Goal: Task Accomplishment & Management: Use online tool/utility

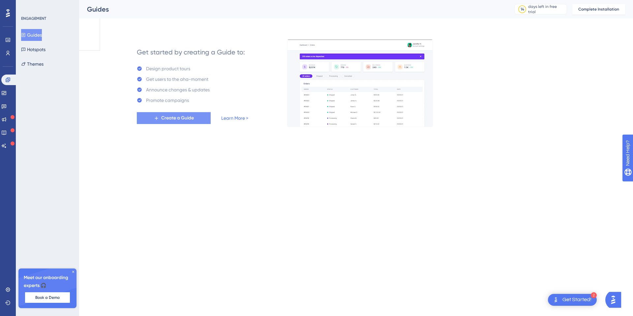
click at [166, 119] on span "Create a Guide" at bounding box center [177, 118] width 33 height 8
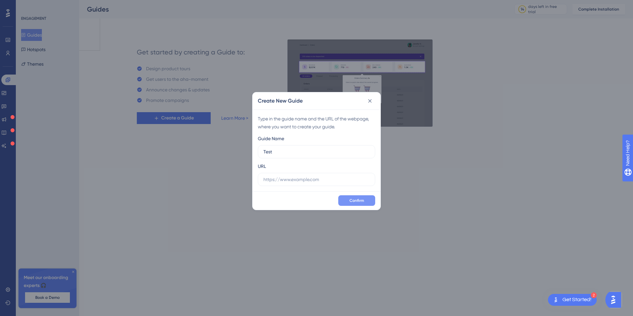
type input "Test"
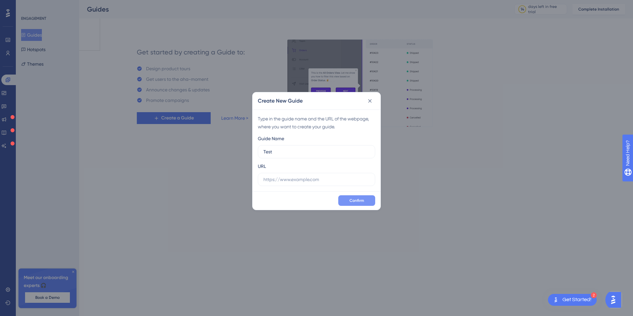
click at [343, 196] on button "Confirm" at bounding box center [356, 200] width 37 height 11
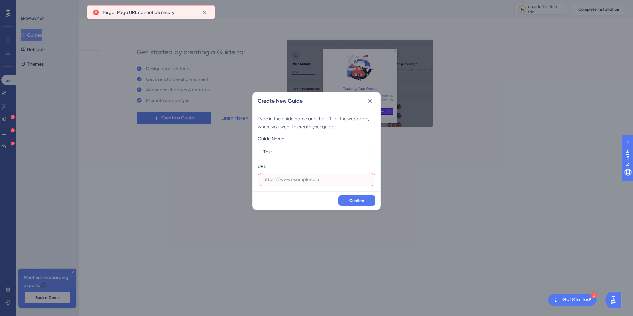
click at [304, 179] on input "text" at bounding box center [316, 179] width 106 height 7
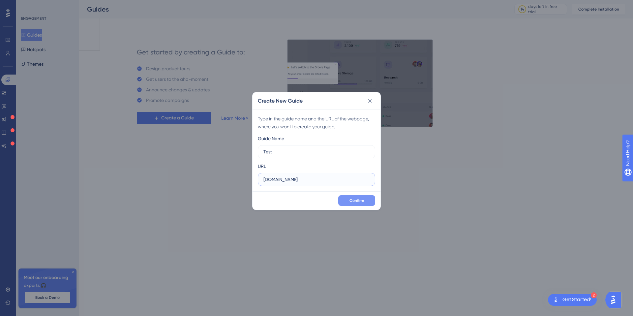
type input "google.com"
click at [346, 196] on button "Confirm" at bounding box center [356, 200] width 37 height 11
